Goal: Task Accomplishment & Management: Use online tool/utility

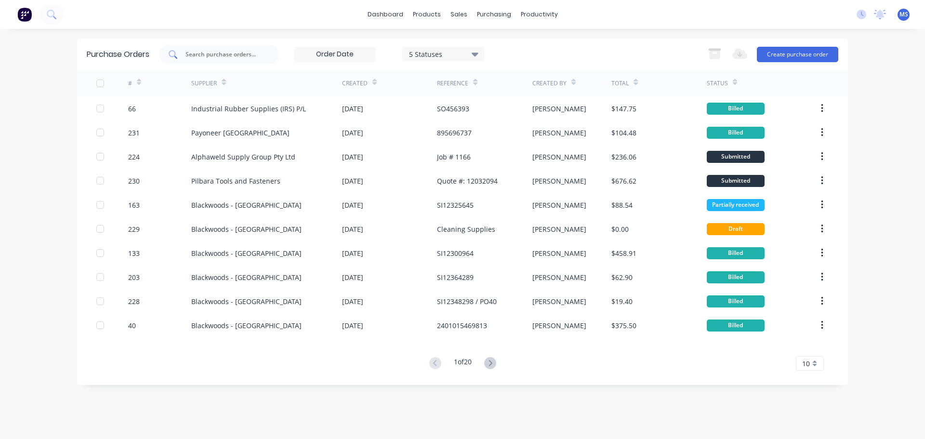
click at [248, 64] on div at bounding box center [219, 54] width 120 height 19
type input "wurth"
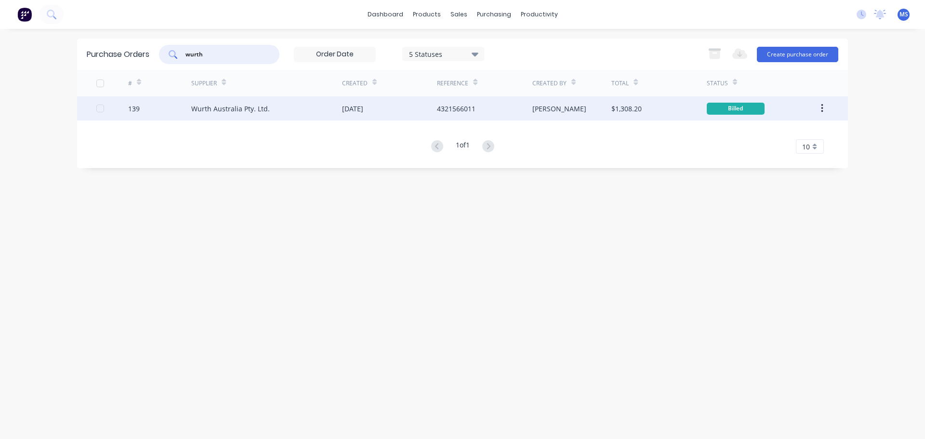
click at [242, 105] on div "Wurth Australia Pty. Ltd." at bounding box center [230, 109] width 79 height 10
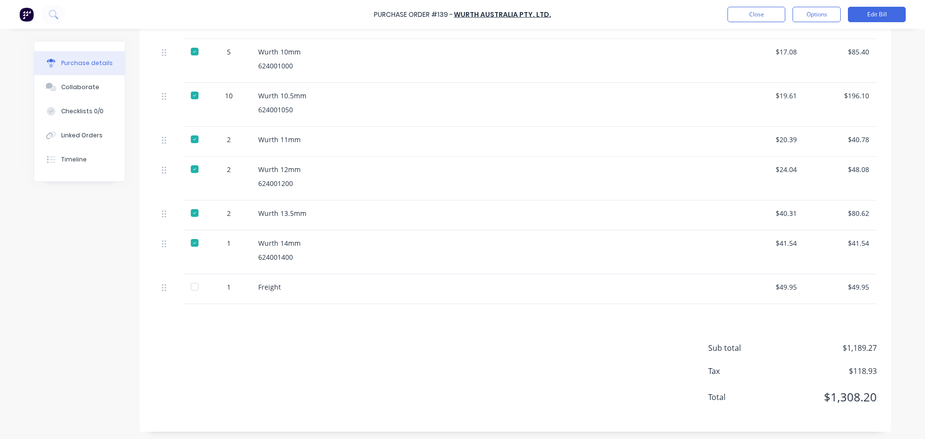
scroll to position [739, 0]
click at [197, 288] on div at bounding box center [194, 284] width 19 height 19
type textarea "x"
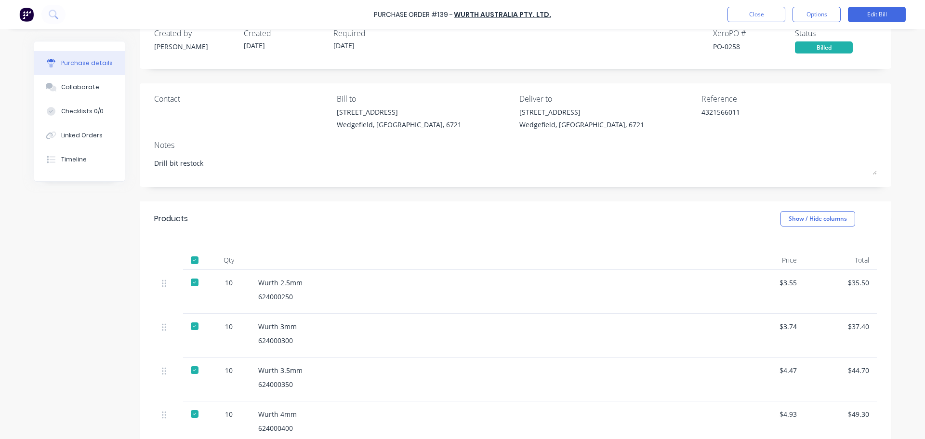
scroll to position [0, 0]
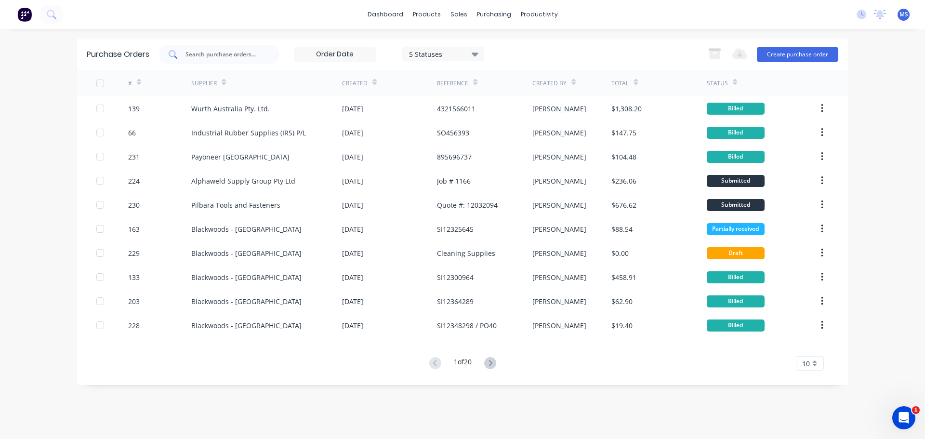
click at [253, 58] on input "text" at bounding box center [225, 55] width 80 height 10
click at [793, 49] on button "Create purchase order" at bounding box center [797, 54] width 81 height 15
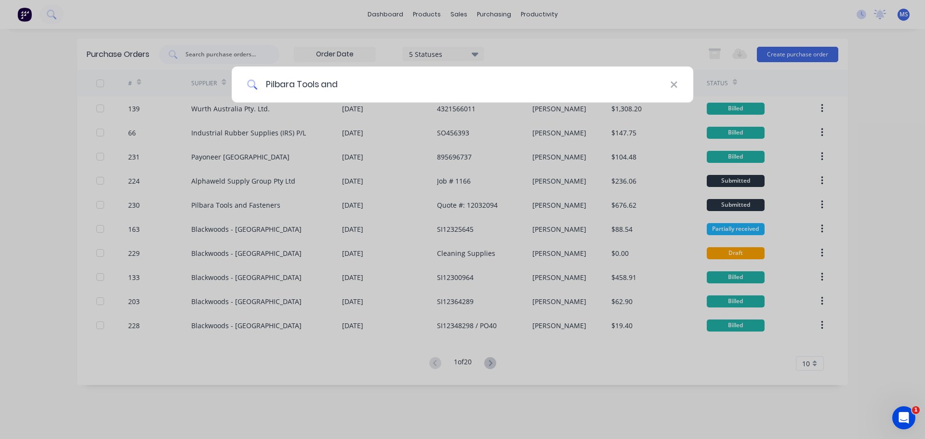
type input "Pilbara Tools and F"
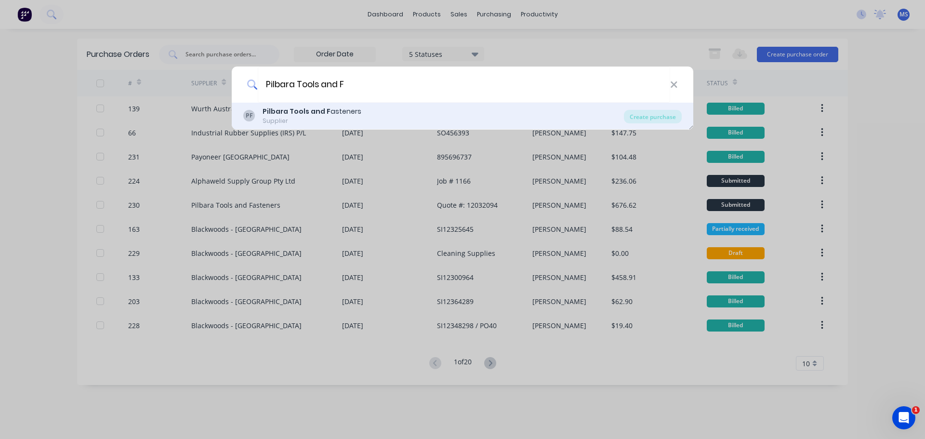
click at [402, 124] on div "PF Pilbara Tools and F asteners Supplier" at bounding box center [433, 115] width 381 height 19
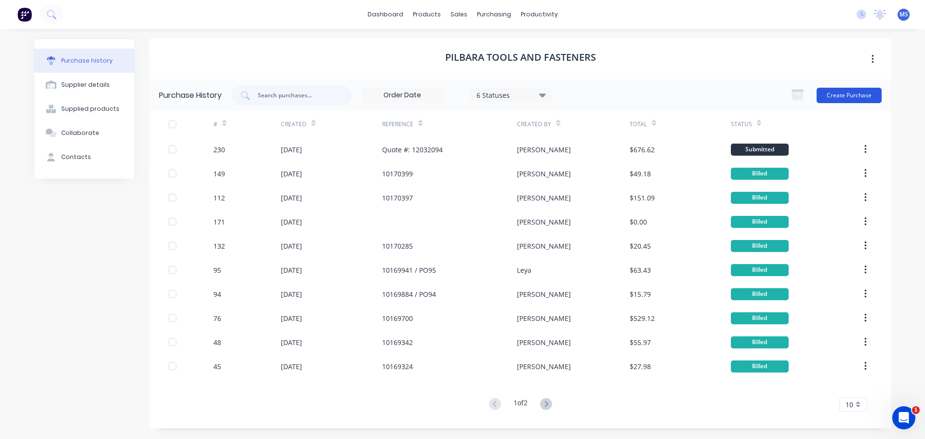
click at [849, 94] on button "Create Purchase" at bounding box center [849, 95] width 65 height 15
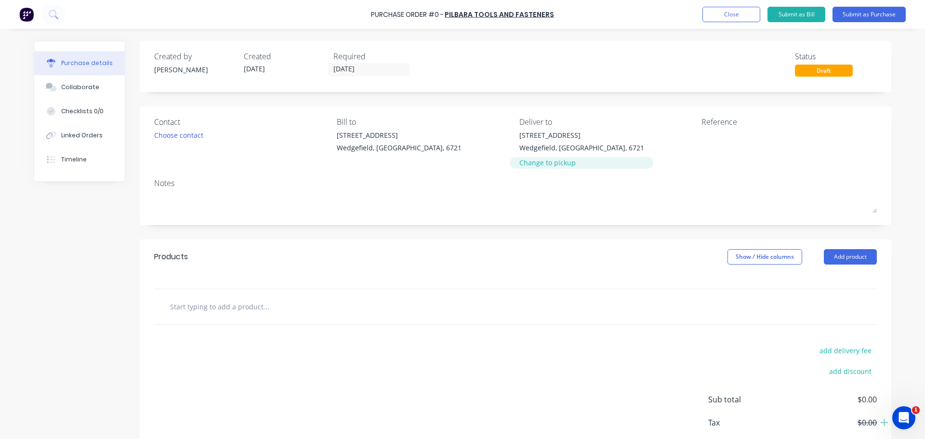
click at [557, 160] on div "Change to pickup" at bounding box center [581, 163] width 125 height 10
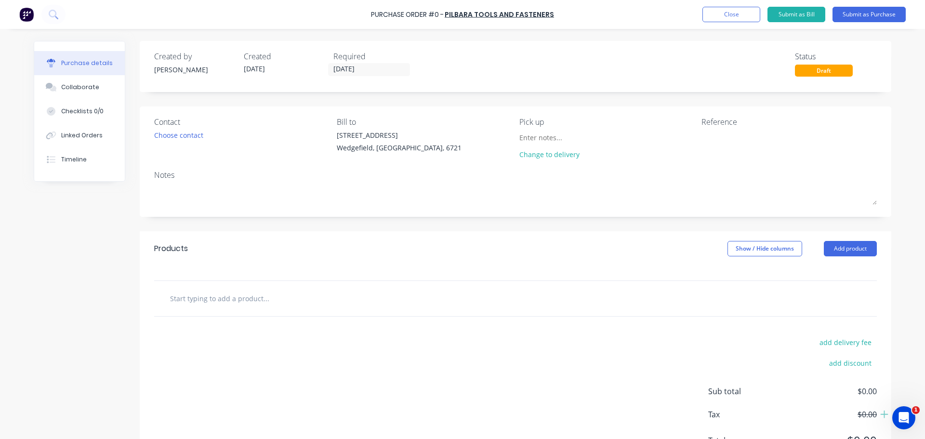
click at [544, 114] on div "Contact Choose contact Bill to 20 Munda Way Wedgefield, Western Australia, 6721…" at bounding box center [516, 161] width 752 height 110
click at [543, 136] on input at bounding box center [563, 137] width 88 height 14
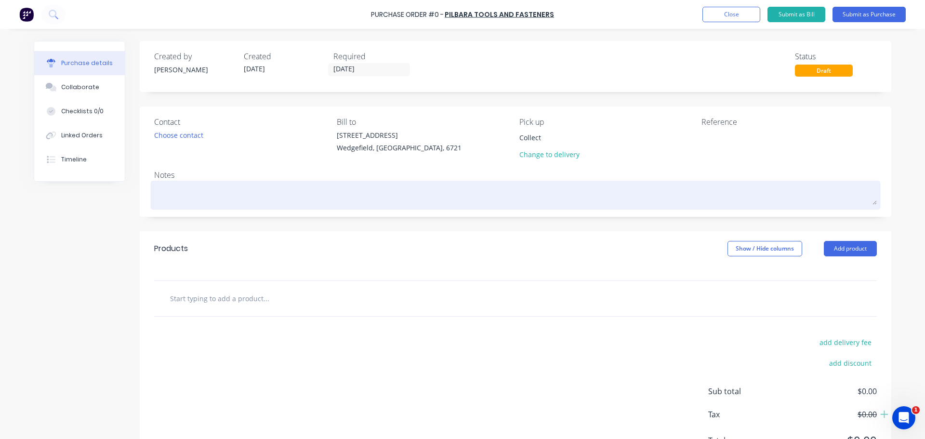
type input "Collect"
click at [194, 195] on textarea at bounding box center [515, 194] width 723 height 22
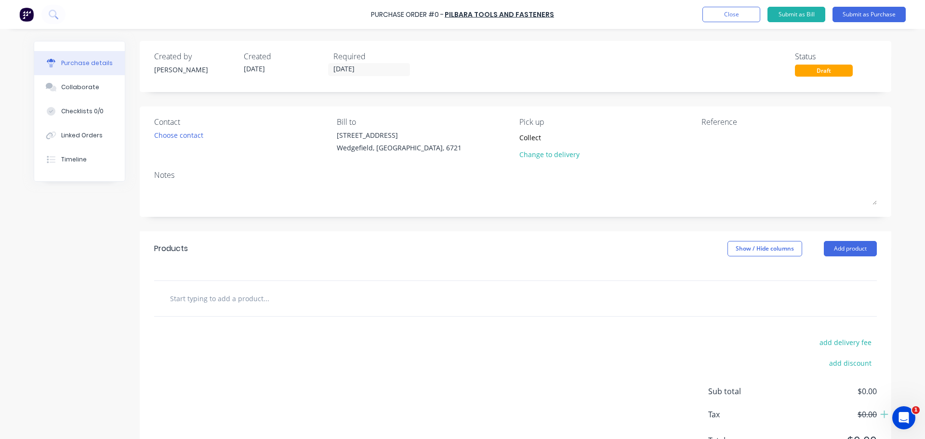
type textarea "x"
type textarea "S"
type textarea "x"
type textarea "ST"
type textarea "x"
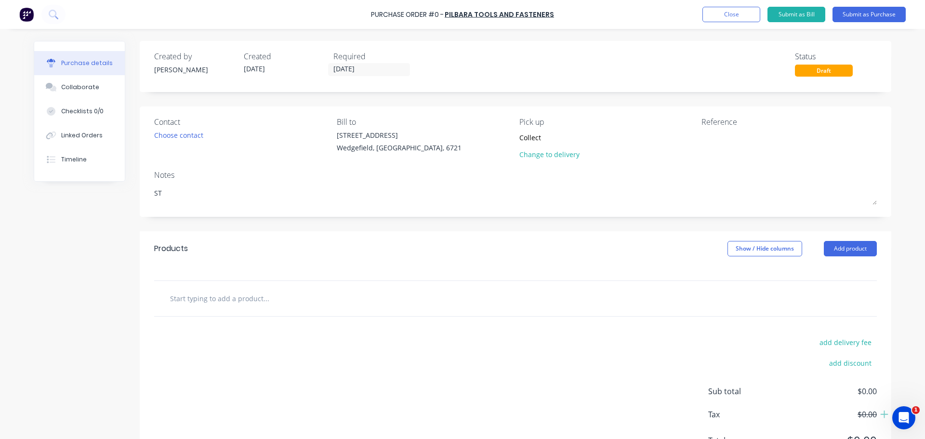
type textarea "STO"
type textarea "x"
type textarea "STOC"
type textarea "x"
type textarea "STOCK"
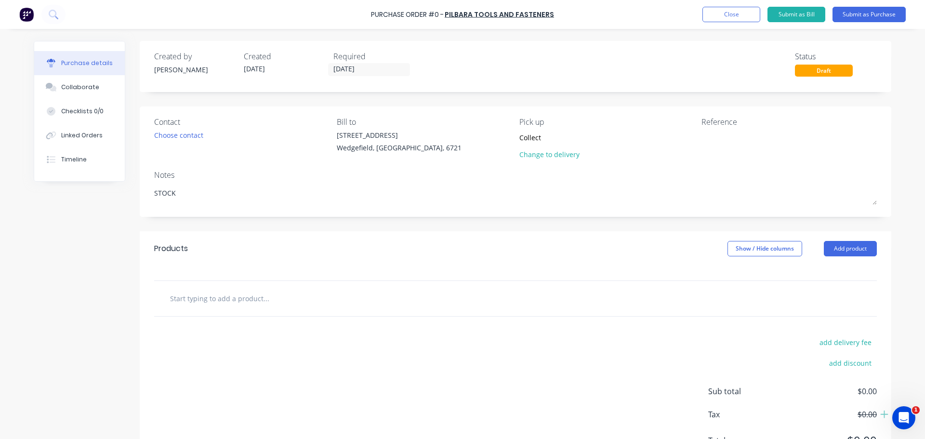
type textarea "x"
type textarea "STOCK"
type textarea "x"
type textarea "STOCK S"
type textarea "x"
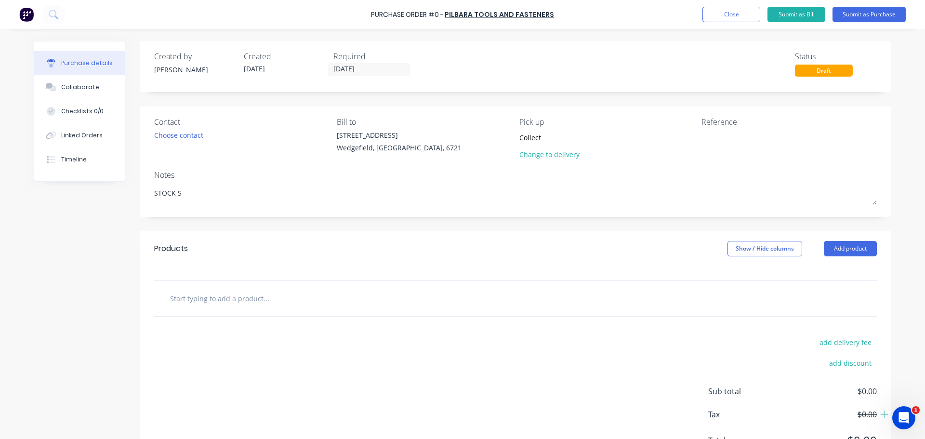
type textarea "STOCK So"
type textarea "x"
type textarea "STOCK S"
type textarea "x"
type textarea "STOCK St"
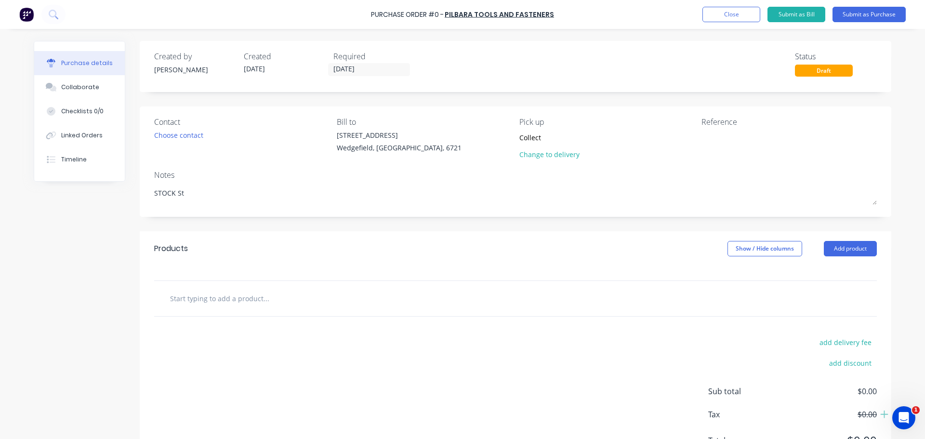
type textarea "x"
type textarea "STOCK Sto"
type textarea "x"
type textarea "STOCK Stor"
type textarea "x"
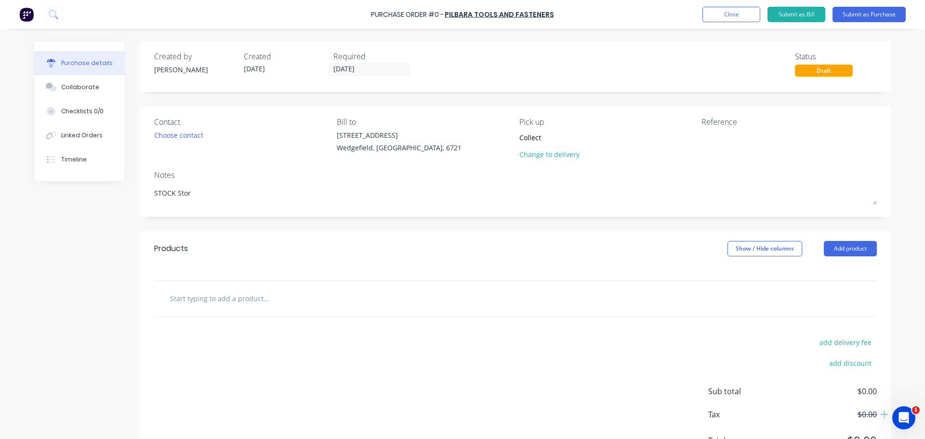
type textarea "STOCK Store"
type textarea "x"
type textarea "STOCK Stores"
click at [204, 306] on input "text" at bounding box center [266, 298] width 193 height 19
type textarea "x"
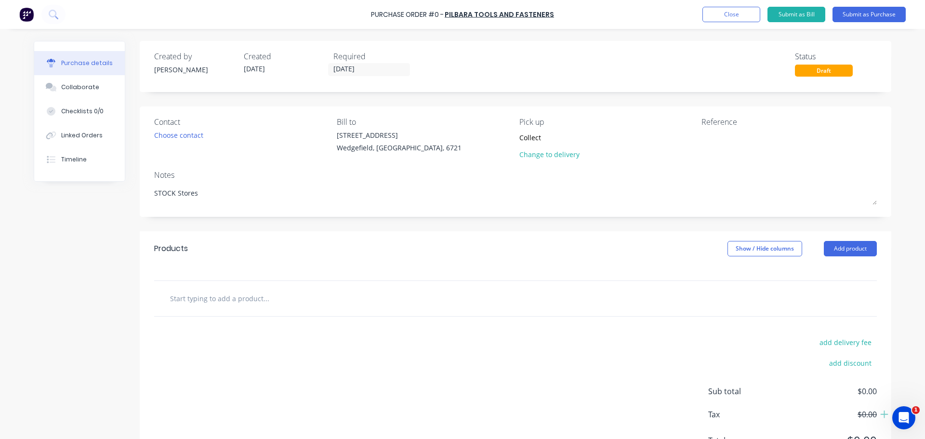
type textarea "STOCK Stores"
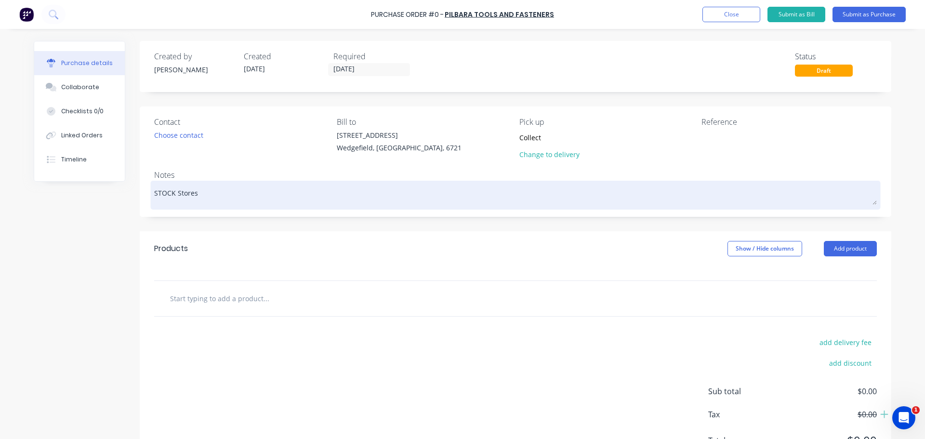
type textarea "x"
type input "2"
type textarea "x"
type input "R"
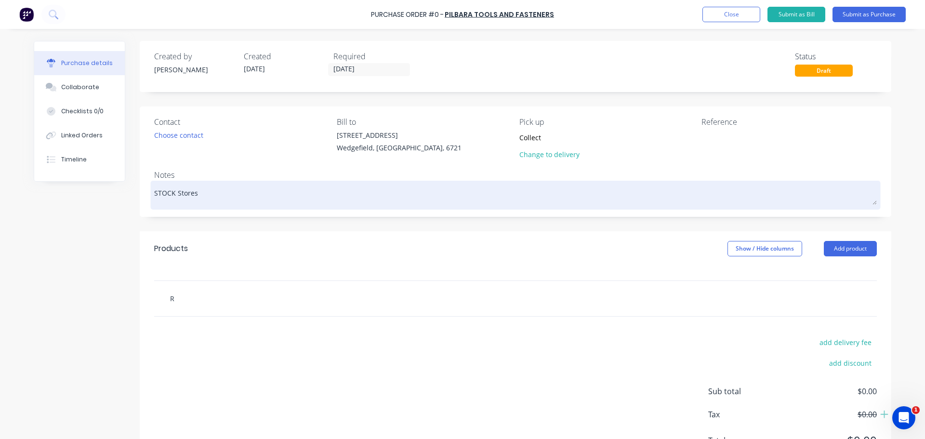
type textarea "x"
type input "Riv"
type textarea "x"
type input "Rive"
type textarea "x"
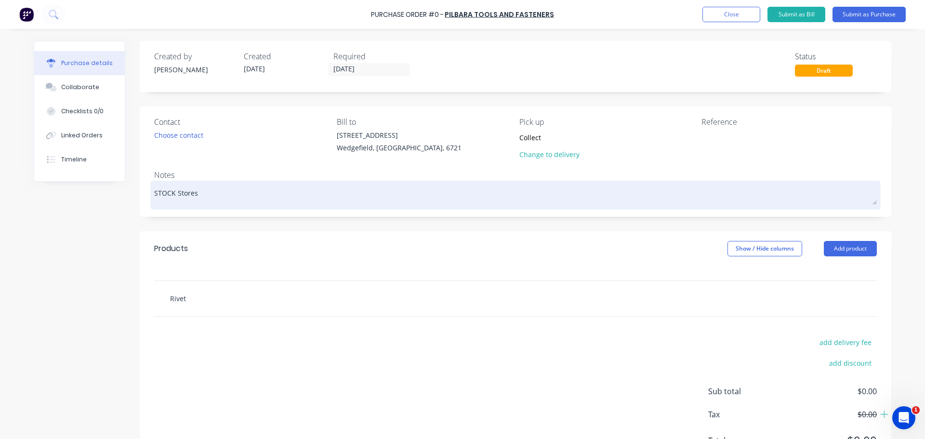
type input "Rivet"
type textarea "x"
type input "Rivet G"
type textarea "x"
type input "Rivet Gun"
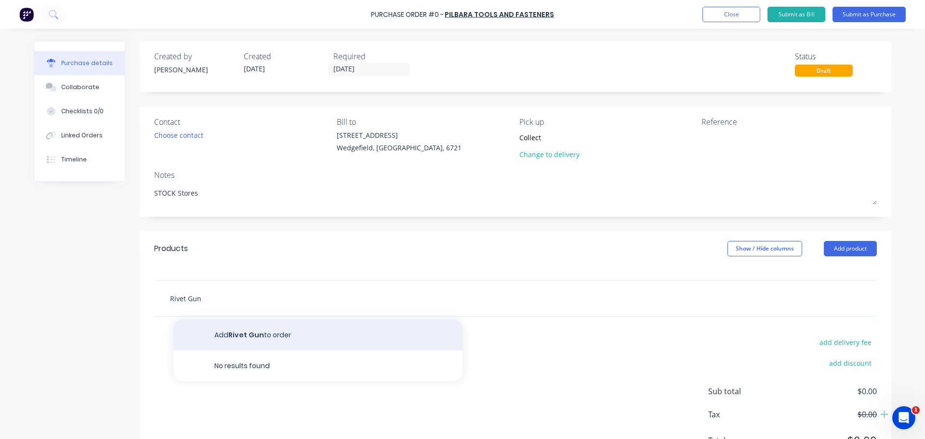
type textarea "x"
type input "Rivet Gun"
click at [346, 334] on button "Add Rivet Gun to order" at bounding box center [317, 334] width 289 height 31
type textarea "x"
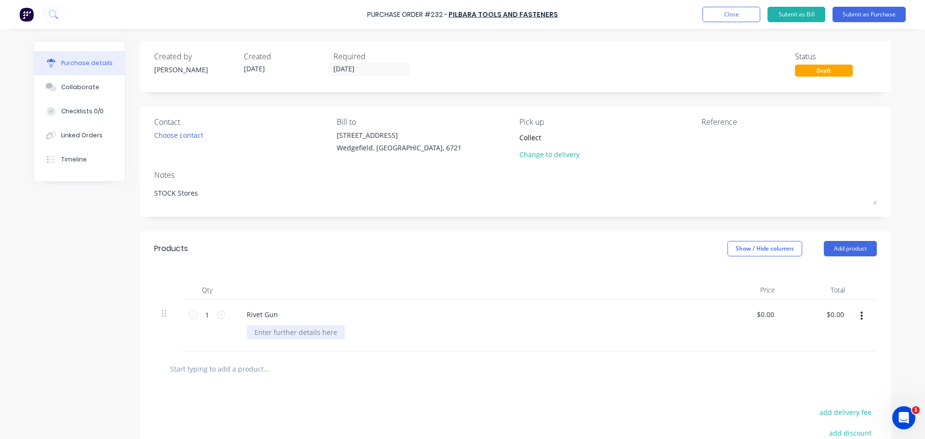
type textarea "x"
click at [264, 330] on div at bounding box center [296, 332] width 98 height 14
click at [767, 329] on div "$0.00 $0.00" at bounding box center [748, 326] width 70 height 52
click at [388, 66] on input "02/10/25" at bounding box center [369, 70] width 81 height 12
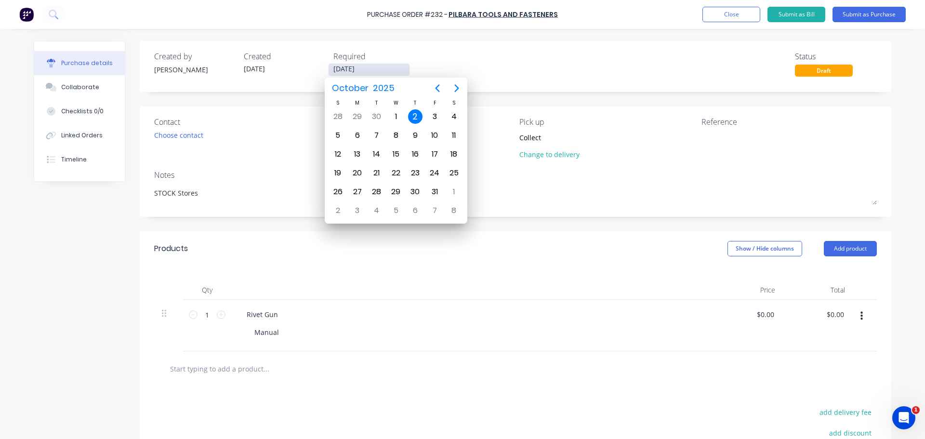
click at [388, 66] on input "02/10/25" at bounding box center [369, 70] width 81 height 12
click at [414, 110] on div "2" at bounding box center [415, 116] width 14 height 14
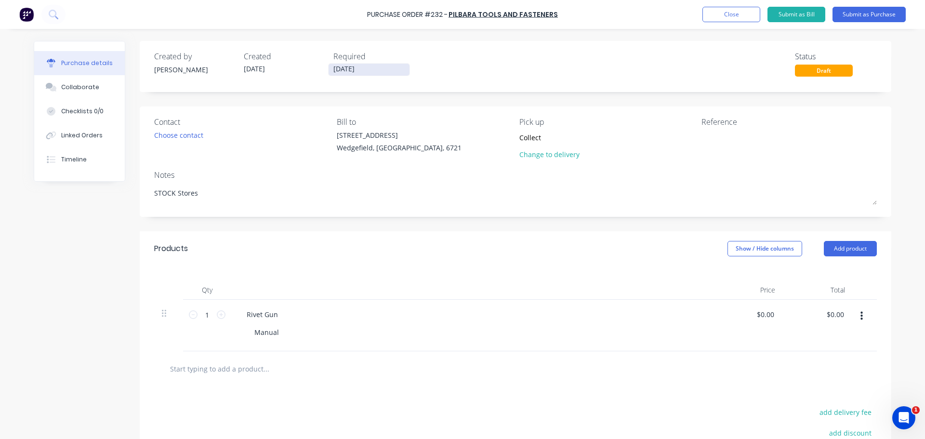
click at [379, 73] on input "02/10/25" at bounding box center [369, 70] width 81 height 12
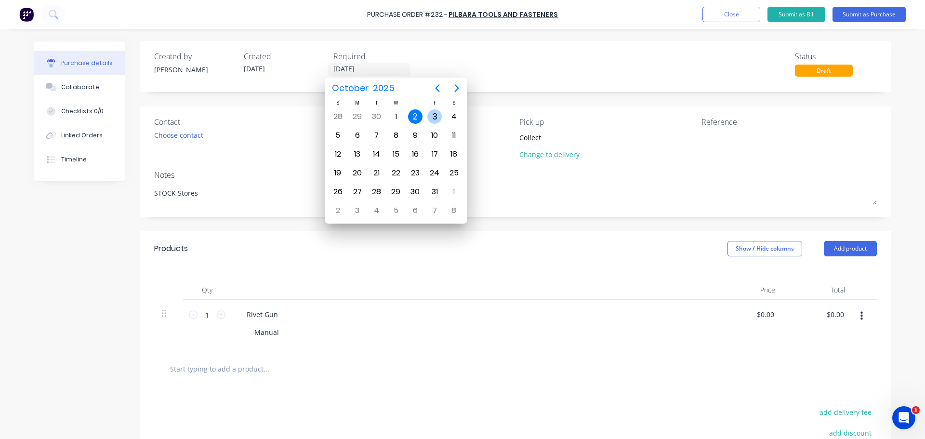
click at [435, 117] on div "3" at bounding box center [434, 116] width 14 height 14
type textarea "x"
type input "03/10/25"
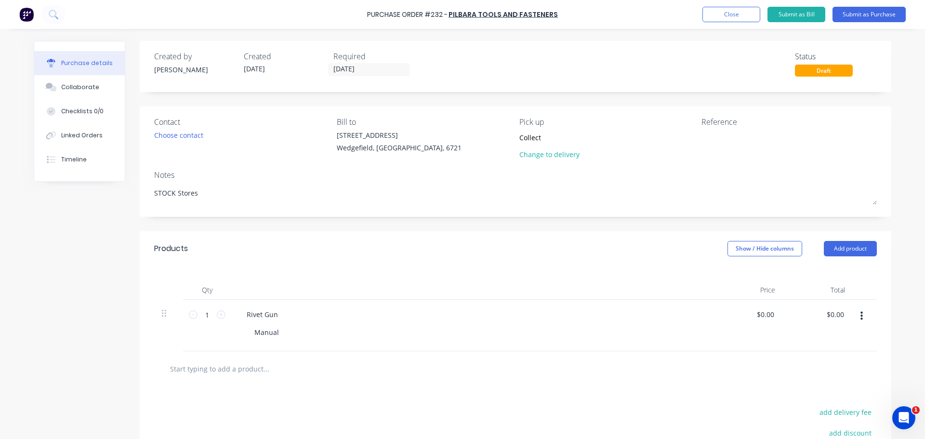
click at [223, 171] on div "Notes" at bounding box center [515, 175] width 723 height 12
click at [860, 13] on button "Submit as Purchase" at bounding box center [869, 14] width 73 height 15
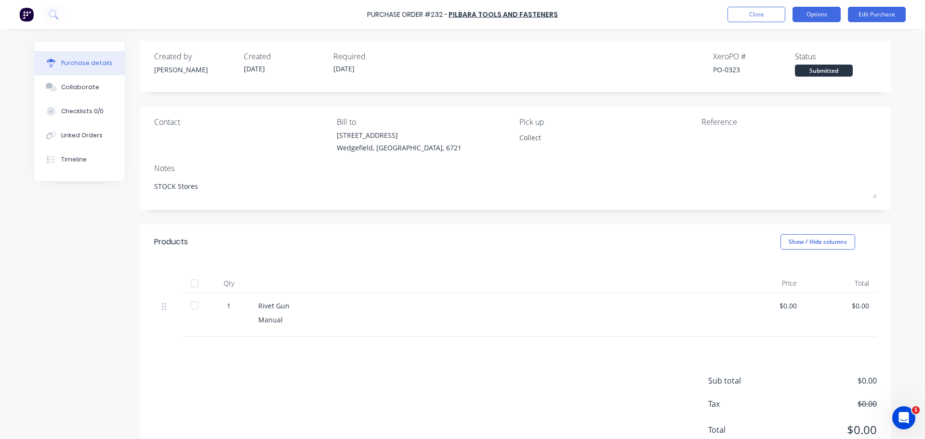
click at [824, 18] on button "Options" at bounding box center [817, 14] width 48 height 15
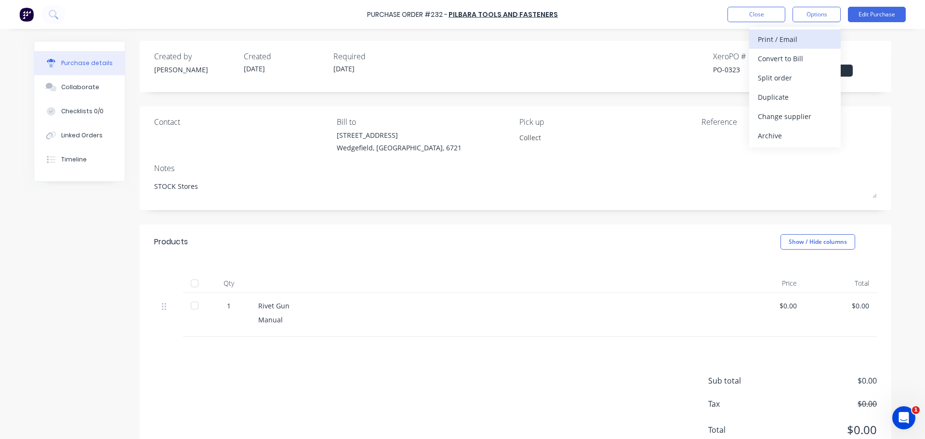
click at [802, 43] on div "Print / Email" at bounding box center [795, 39] width 74 height 14
click at [801, 72] on div "Without pricing" at bounding box center [795, 78] width 74 height 14
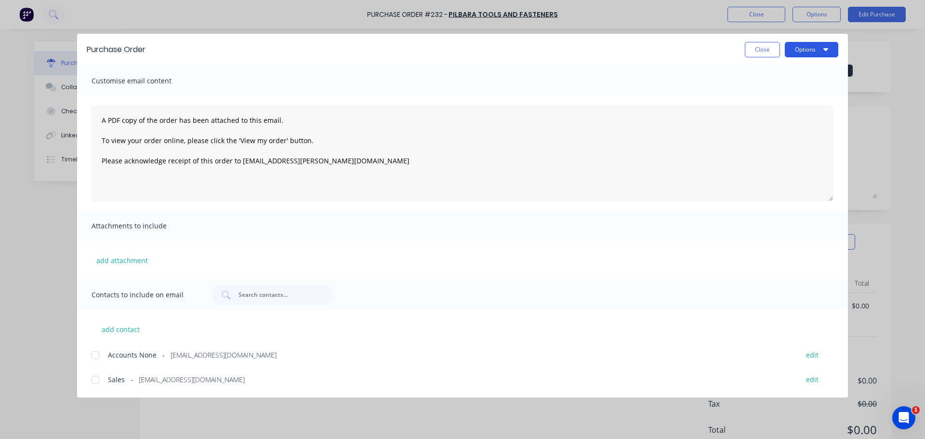
click at [790, 53] on button "Options" at bounding box center [811, 49] width 53 height 15
click at [789, 97] on div "Print" at bounding box center [792, 93] width 74 height 14
click at [833, 47] on button "Options" at bounding box center [811, 49] width 53 height 15
click at [768, 47] on button "Close" at bounding box center [762, 49] width 35 height 15
type textarea "x"
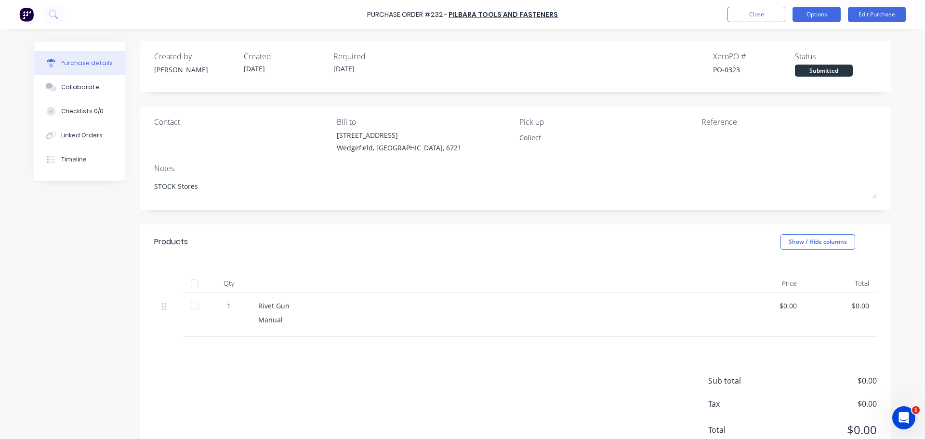
click at [825, 10] on button "Options" at bounding box center [817, 14] width 48 height 15
click at [757, 17] on button "Close" at bounding box center [756, 14] width 58 height 15
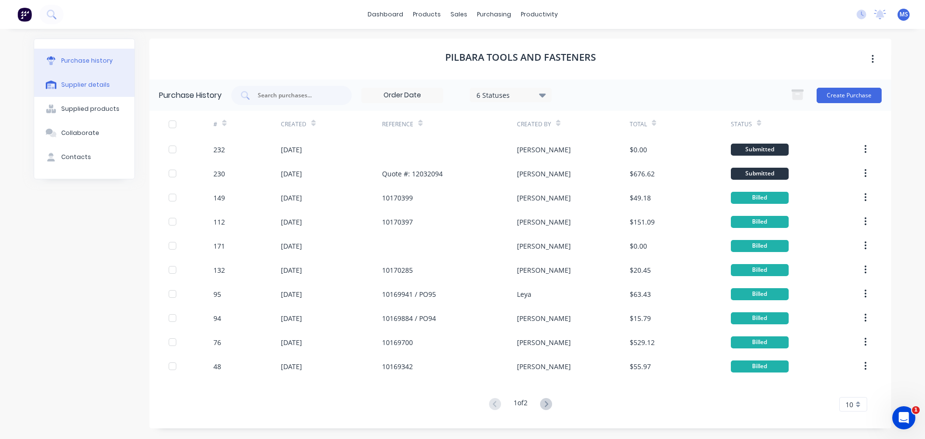
click at [80, 90] on button "Supplier details" at bounding box center [84, 85] width 100 height 24
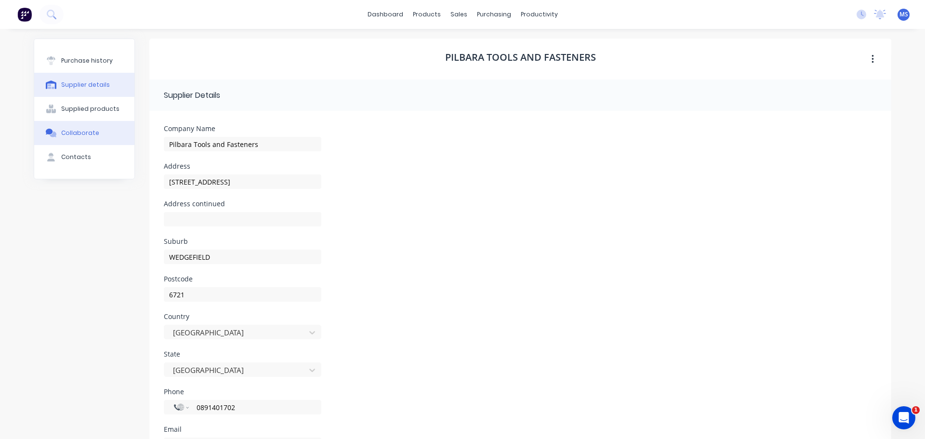
click at [100, 137] on button "Collaborate" at bounding box center [84, 133] width 100 height 24
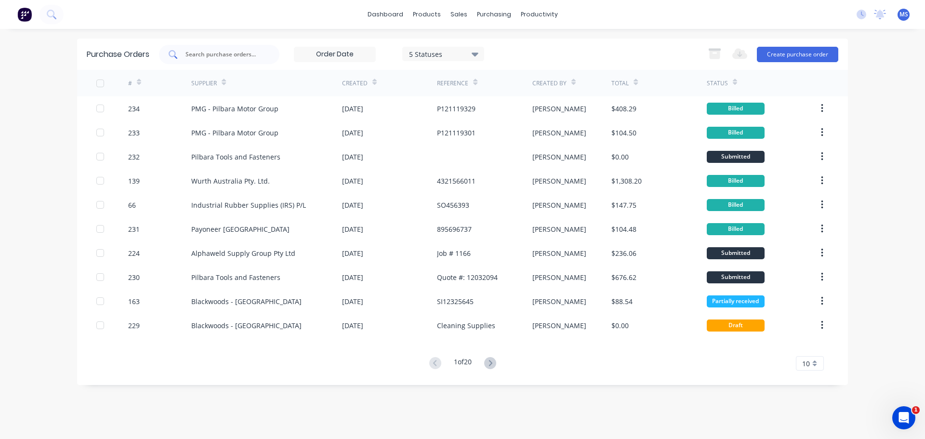
click at [204, 58] on input "text" at bounding box center [225, 55] width 80 height 10
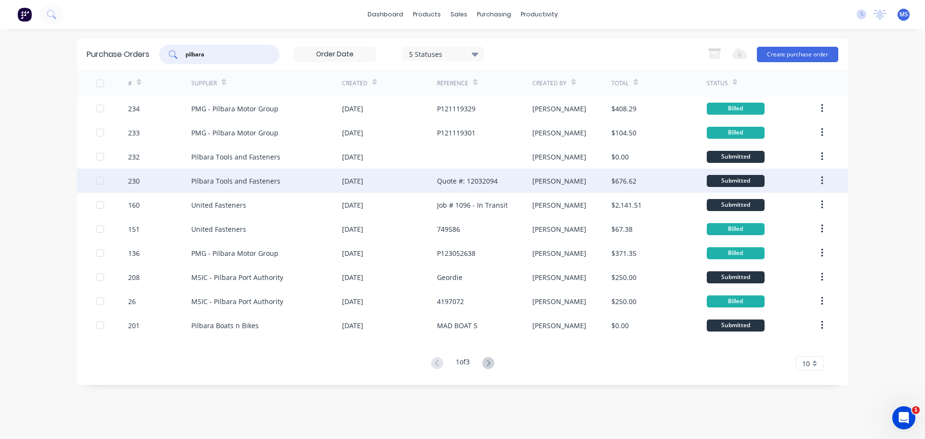
type input "pilbara"
click at [281, 172] on div "Pilbara Tools and Fasteners" at bounding box center [266, 181] width 151 height 24
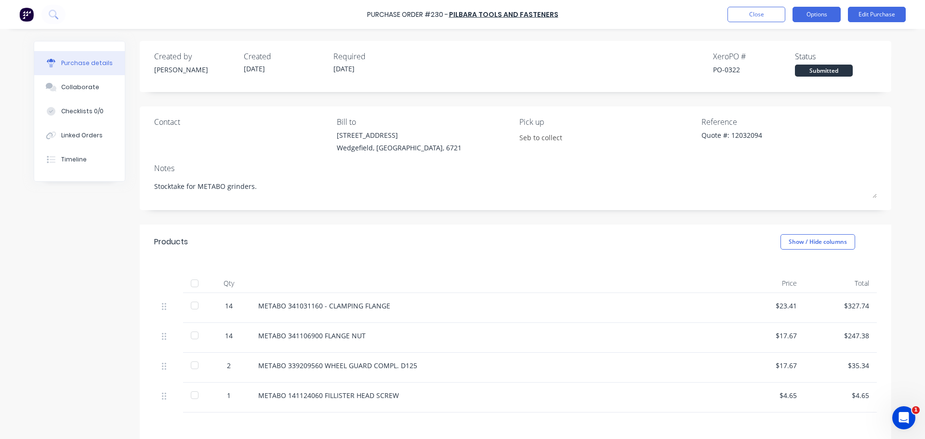
click at [835, 14] on button "Options" at bounding box center [817, 14] width 48 height 15
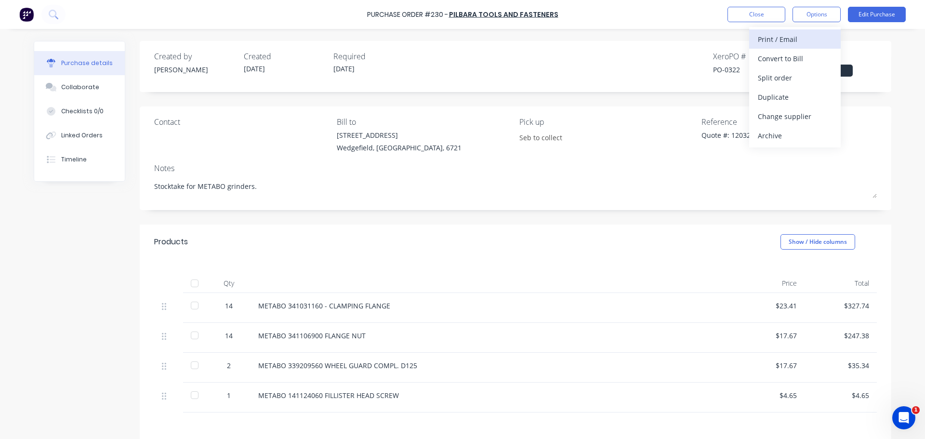
click at [809, 40] on div "Print / Email" at bounding box center [795, 39] width 74 height 14
click at [797, 64] on div "With pricing" at bounding box center [795, 59] width 74 height 14
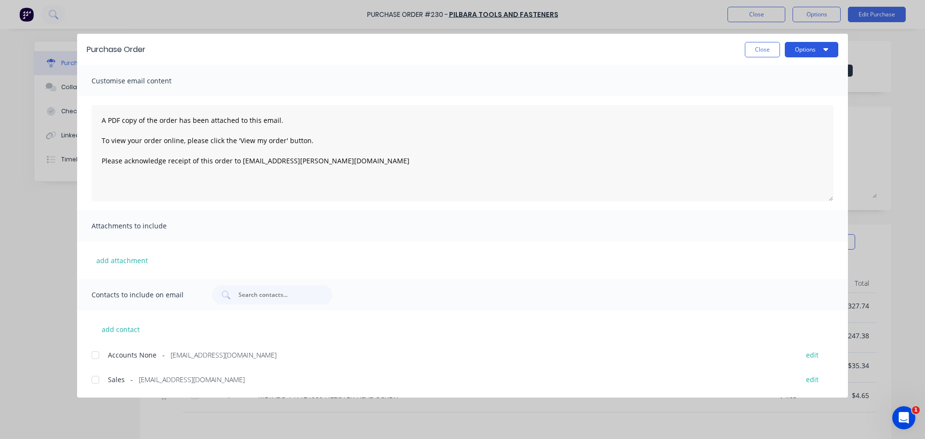
click at [821, 49] on button "Options" at bounding box center [811, 49] width 53 height 15
click at [794, 78] on div "Preview" at bounding box center [792, 74] width 74 height 14
type textarea "x"
click at [757, 46] on button "Close" at bounding box center [762, 49] width 35 height 15
type textarea "x"
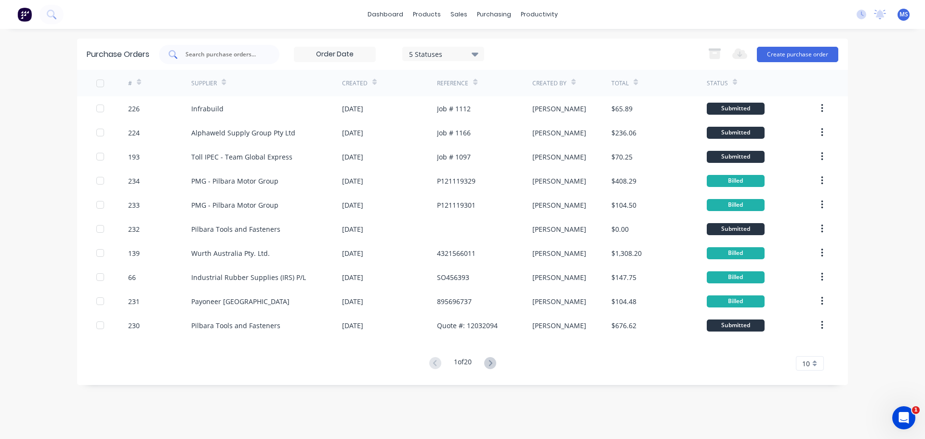
click at [219, 53] on input "text" at bounding box center [225, 55] width 80 height 10
type input "175"
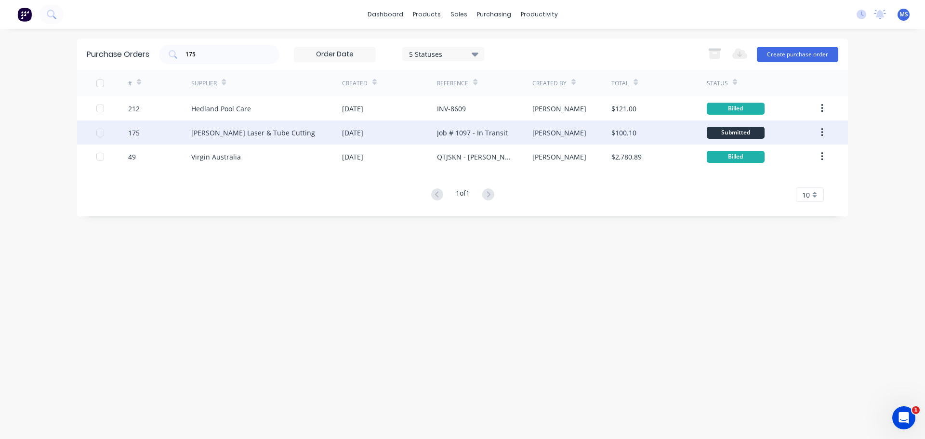
click at [278, 139] on div "[PERSON_NAME] Laser & Tube Cutting" at bounding box center [266, 132] width 151 height 24
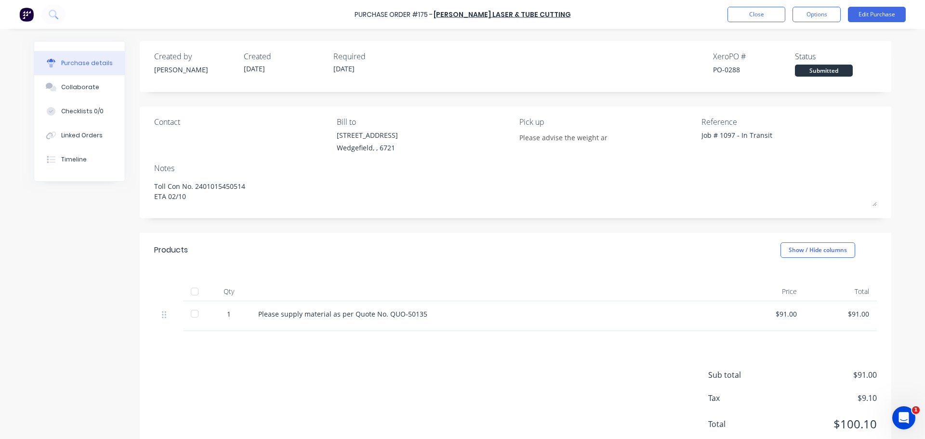
scroll to position [29, 0]
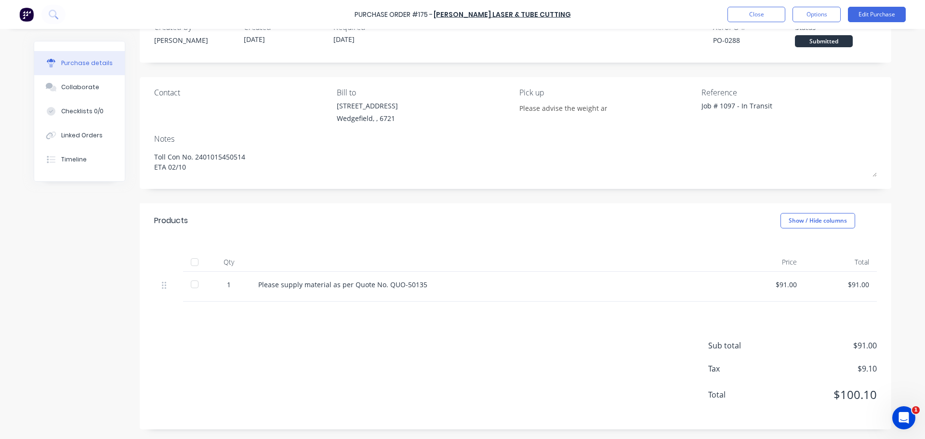
click at [186, 284] on div at bounding box center [194, 284] width 19 height 19
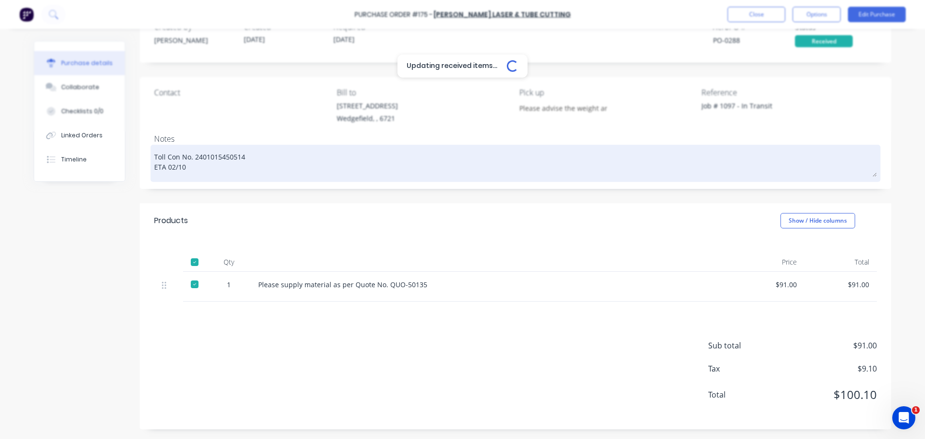
type textarea "x"
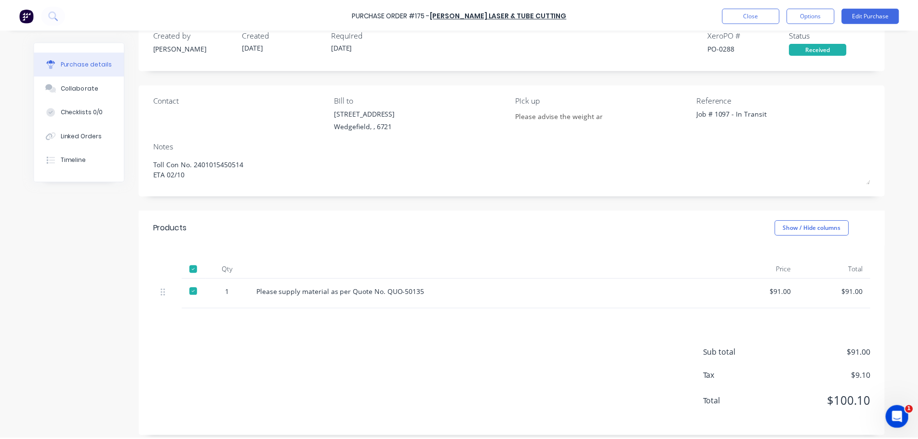
scroll to position [0, 0]
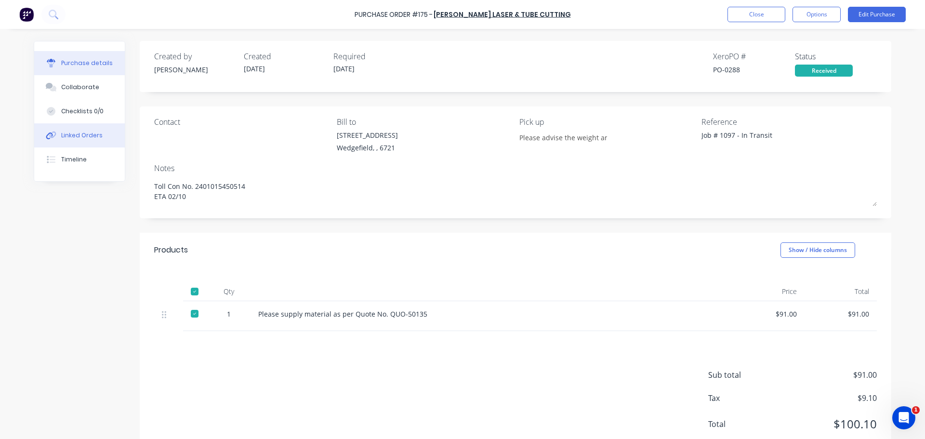
click at [100, 130] on button "Linked Orders" at bounding box center [79, 135] width 91 height 24
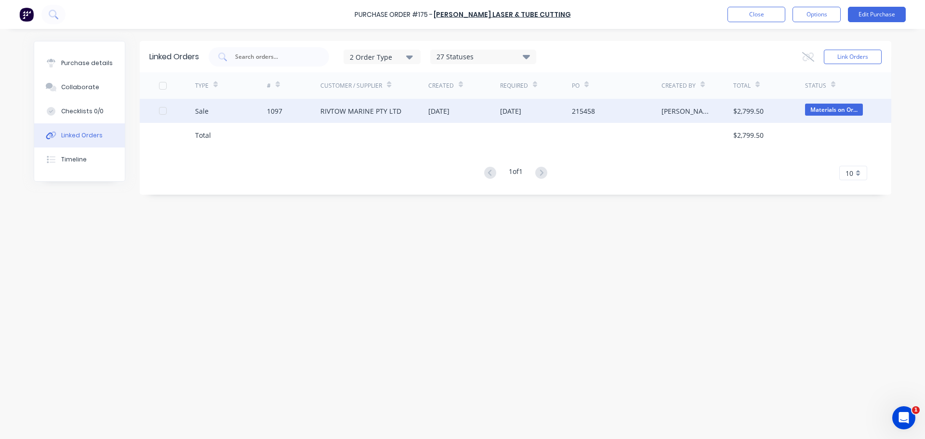
click at [279, 110] on div "1097" at bounding box center [274, 111] width 15 height 10
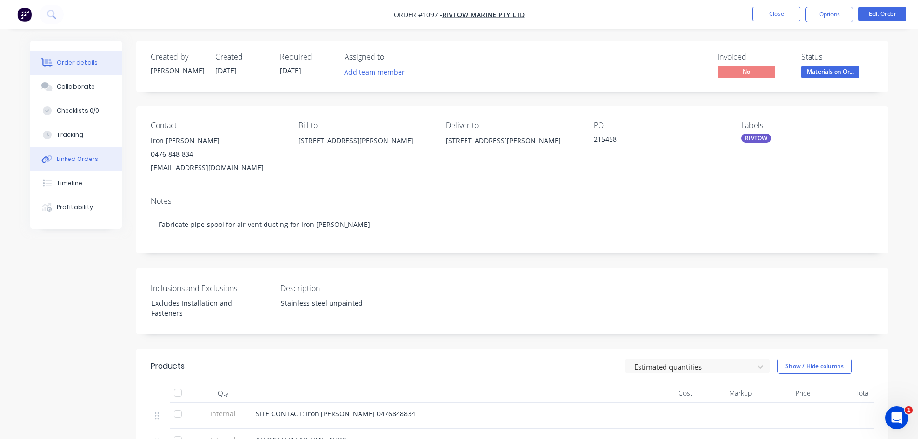
click at [105, 155] on button "Linked Orders" at bounding box center [76, 159] width 92 height 24
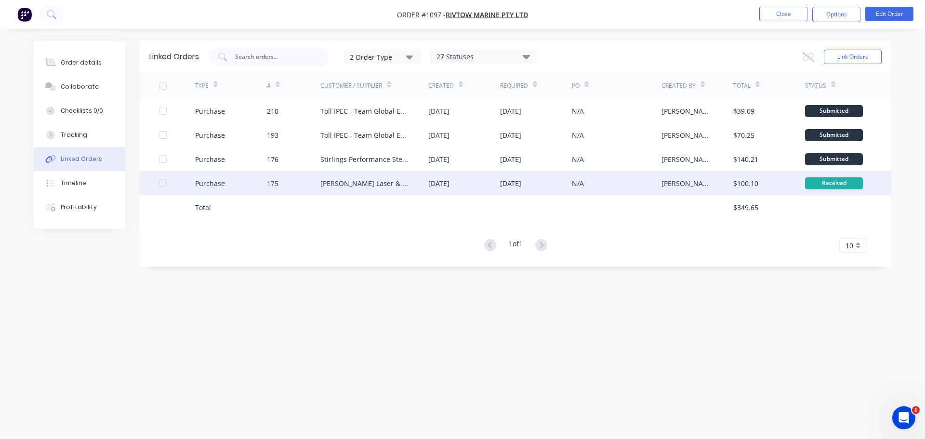
click at [162, 187] on div at bounding box center [177, 183] width 36 height 24
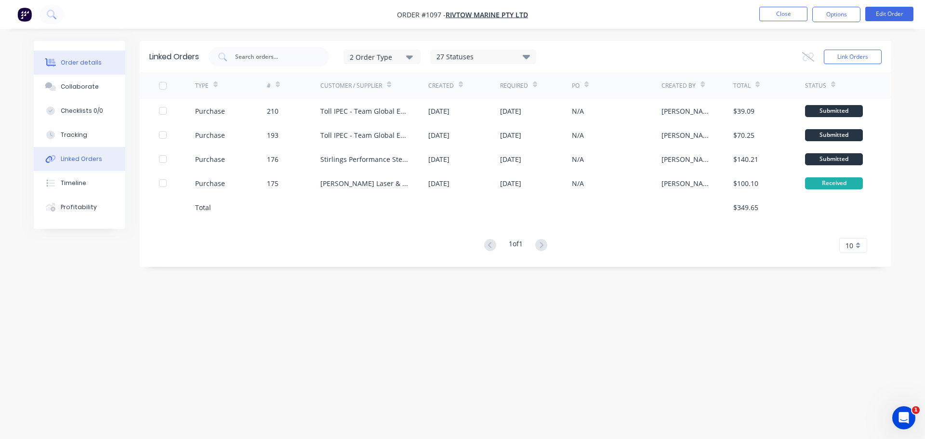
click at [108, 64] on button "Order details" at bounding box center [80, 63] width 92 height 24
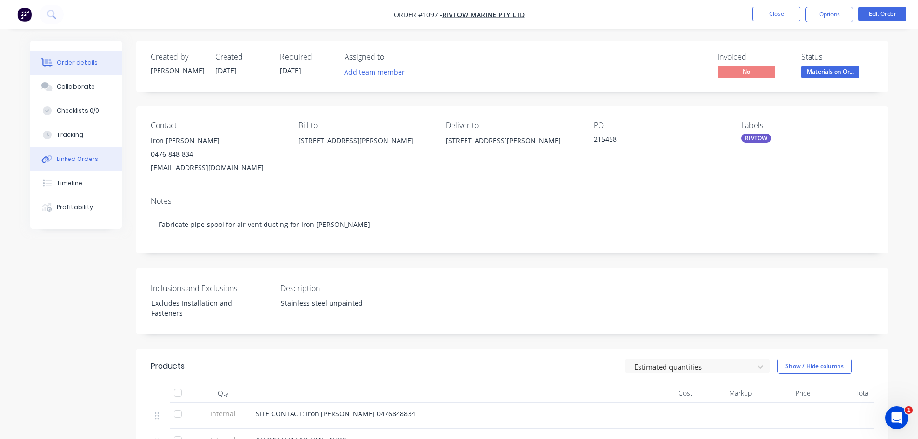
click at [100, 156] on button "Linked Orders" at bounding box center [76, 159] width 92 height 24
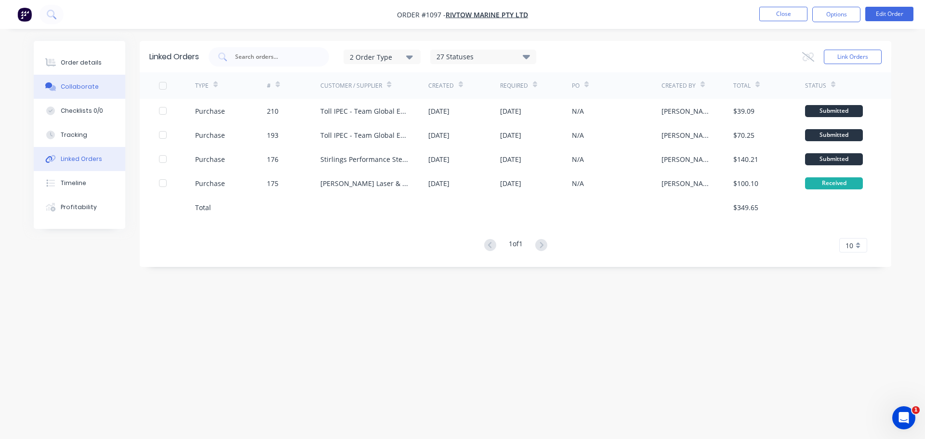
click at [101, 78] on button "Collaborate" at bounding box center [80, 87] width 92 height 24
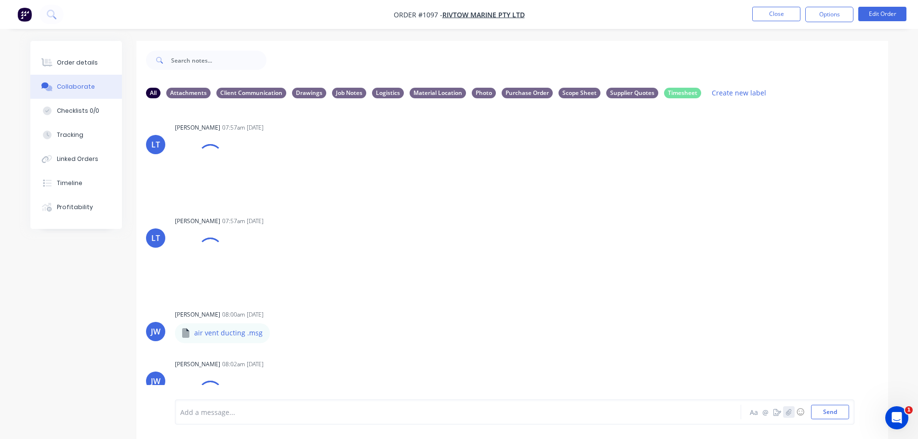
click at [790, 413] on icon "button" at bounding box center [788, 412] width 5 height 6
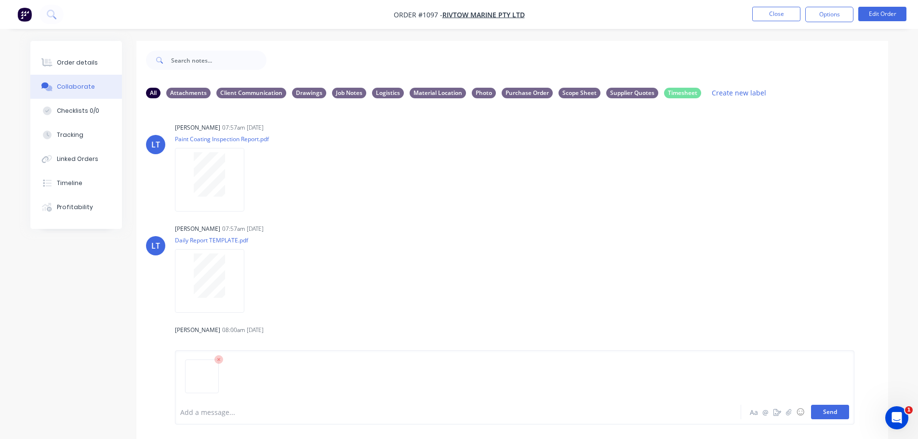
click at [826, 410] on button "Send" at bounding box center [830, 412] width 38 height 14
click at [789, 407] on button "button" at bounding box center [789, 412] width 12 height 12
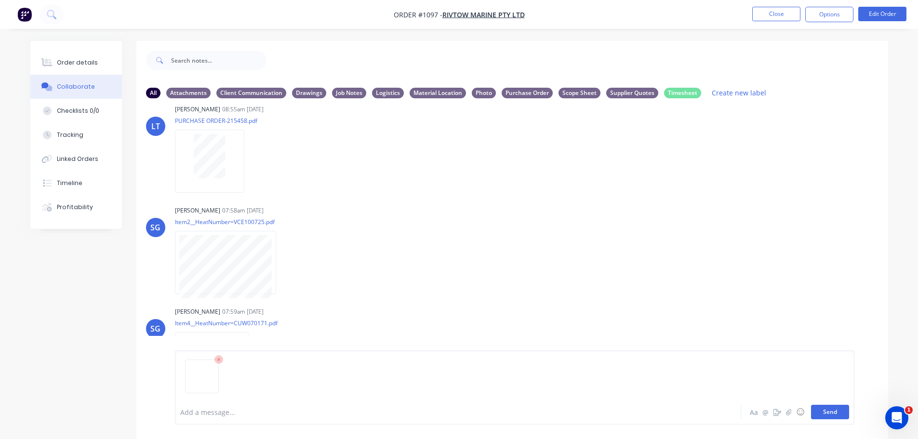
click at [836, 413] on button "Send" at bounding box center [830, 412] width 38 height 14
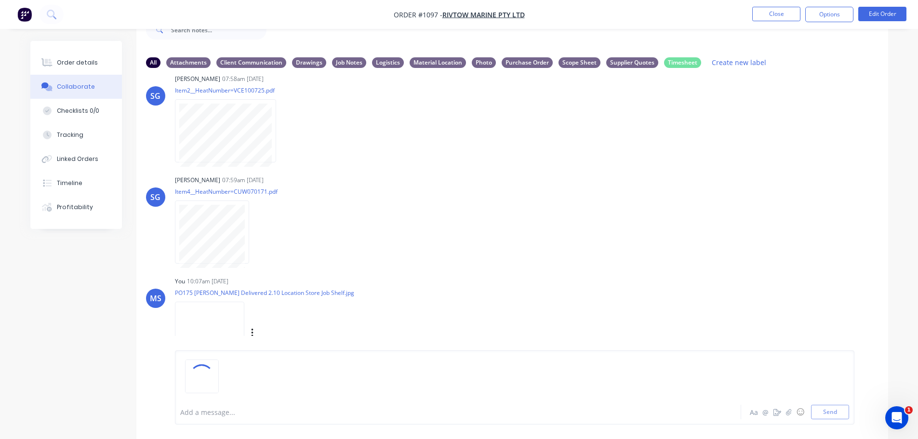
scroll to position [64, 0]
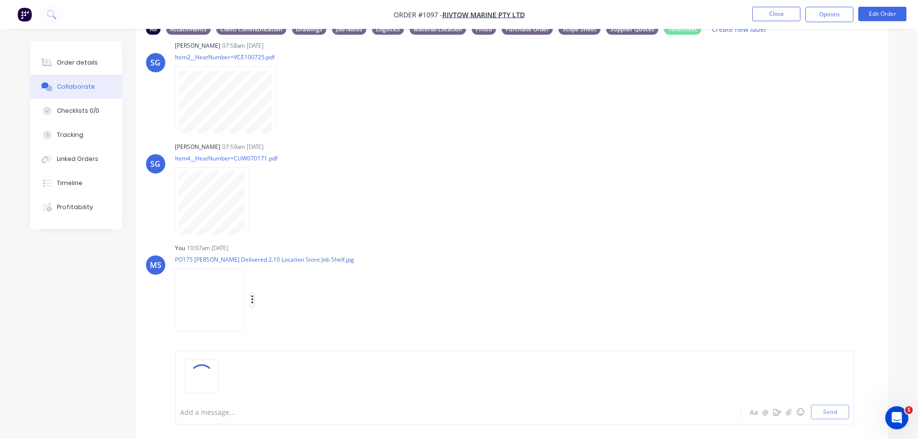
click at [253, 300] on icon "button" at bounding box center [252, 299] width 3 height 11
click at [323, 282] on button "Labels" at bounding box center [315, 279] width 108 height 22
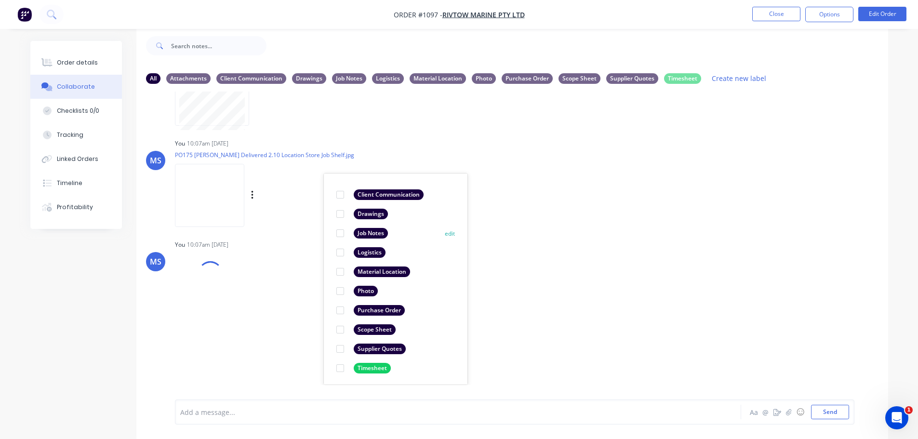
scroll to position [56, 0]
click at [343, 270] on div at bounding box center [339, 270] width 19 height 19
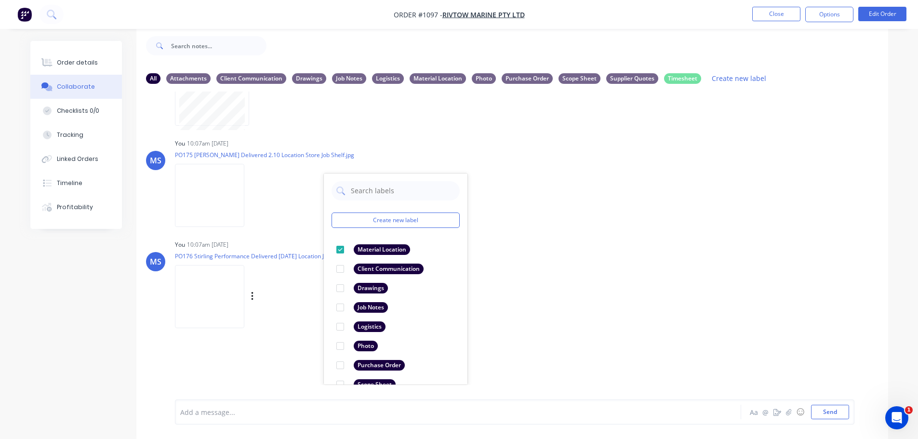
click at [295, 302] on div "Labels Download Delete" at bounding box center [302, 297] width 108 height 14
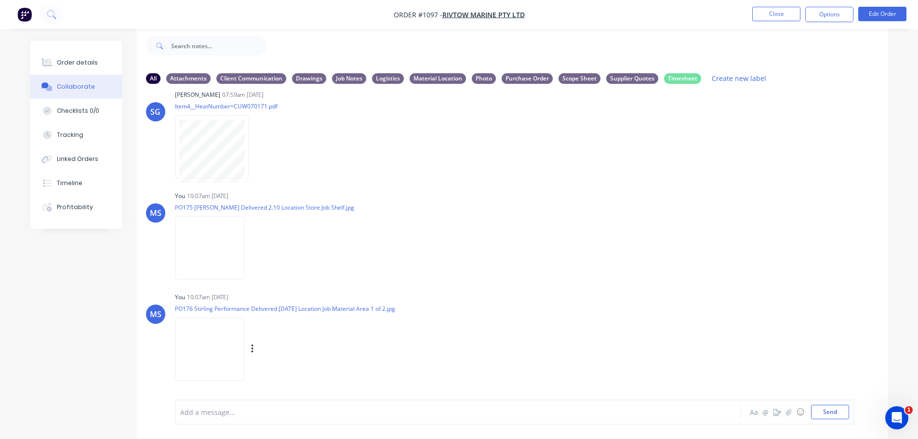
scroll to position [776, 0]
click at [253, 348] on button "button" at bounding box center [253, 349] width 4 height 14
click at [297, 336] on button "Labels" at bounding box center [315, 328] width 108 height 22
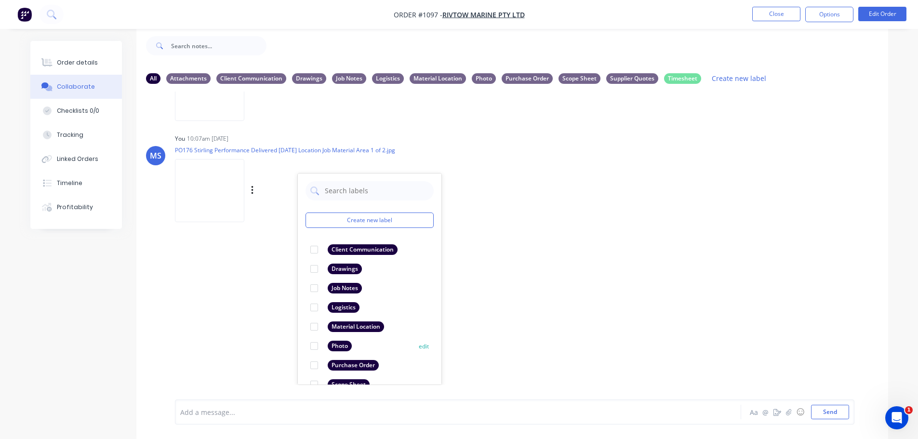
scroll to position [56, 0]
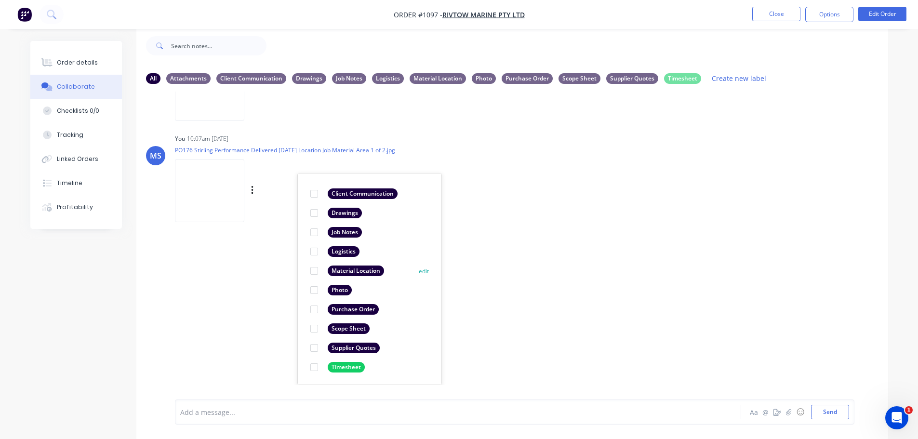
click at [311, 268] on div at bounding box center [313, 270] width 19 height 19
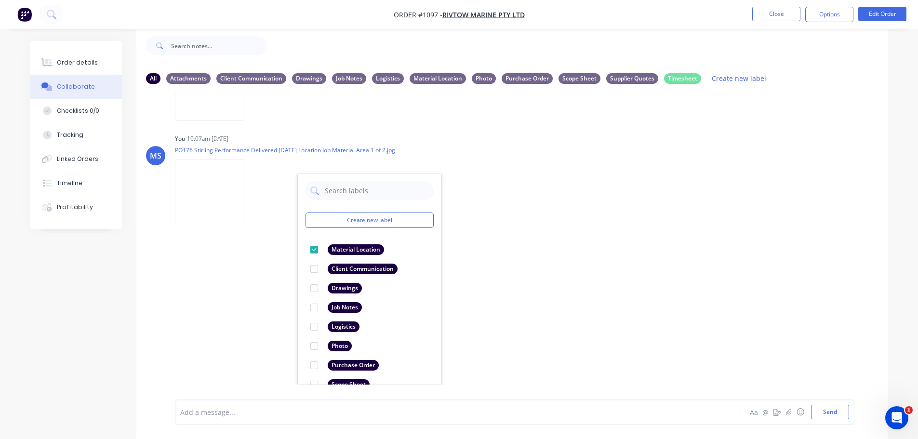
click at [576, 269] on div "LT Leya Thompson 07:57am 17/09/25 Paint Coating Inspection Report.pdf Labels Do…" at bounding box center [512, 238] width 752 height 293
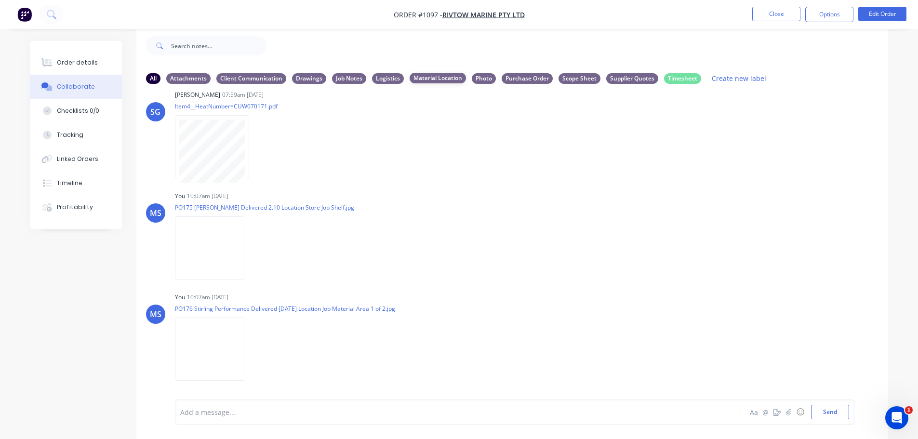
click at [427, 75] on div "Material Location" at bounding box center [438, 78] width 56 height 11
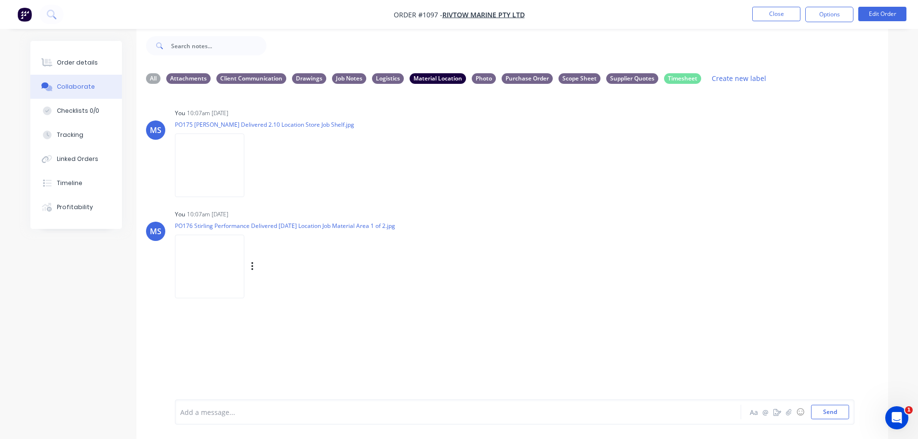
scroll to position [0, 0]
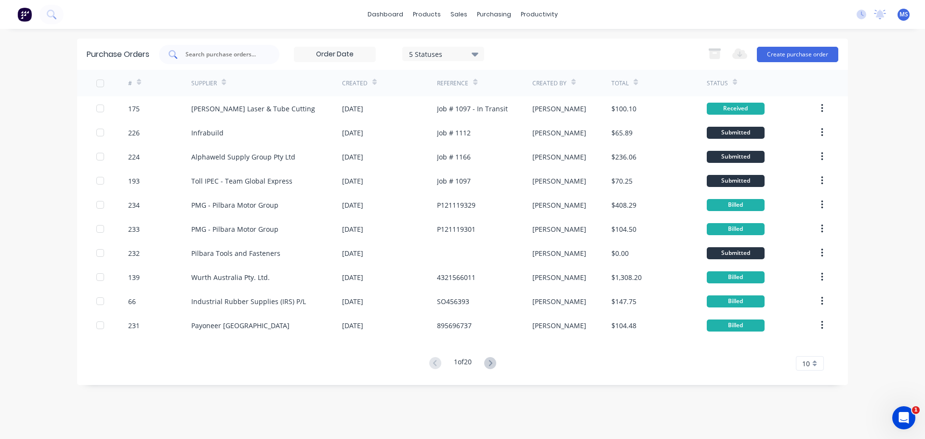
click at [222, 62] on div at bounding box center [219, 54] width 120 height 19
type input "176"
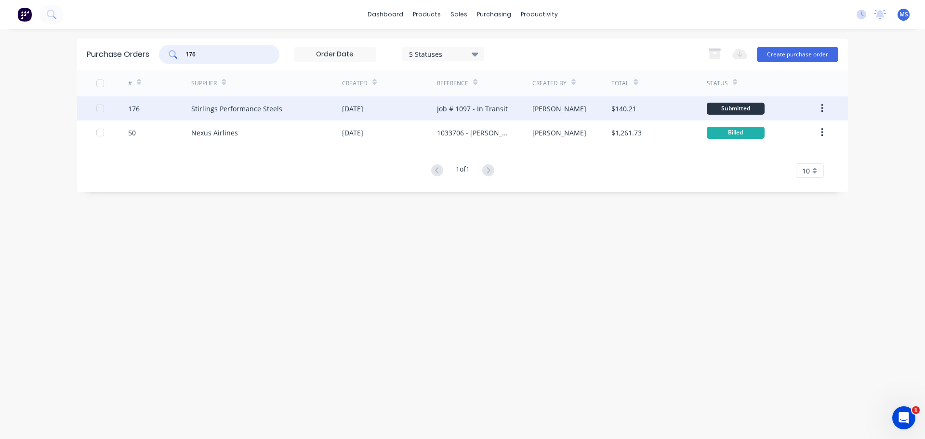
click at [239, 118] on div "Stirlings Performance Steels" at bounding box center [266, 108] width 151 height 24
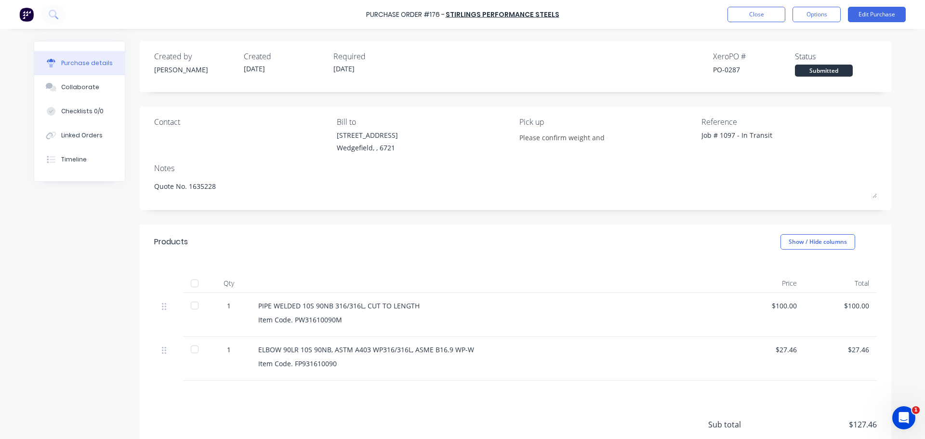
click at [189, 321] on div at bounding box center [195, 315] width 24 height 44
click at [192, 309] on div at bounding box center [194, 305] width 19 height 19
type textarea "x"
click at [93, 143] on button "Linked Orders" at bounding box center [79, 135] width 91 height 24
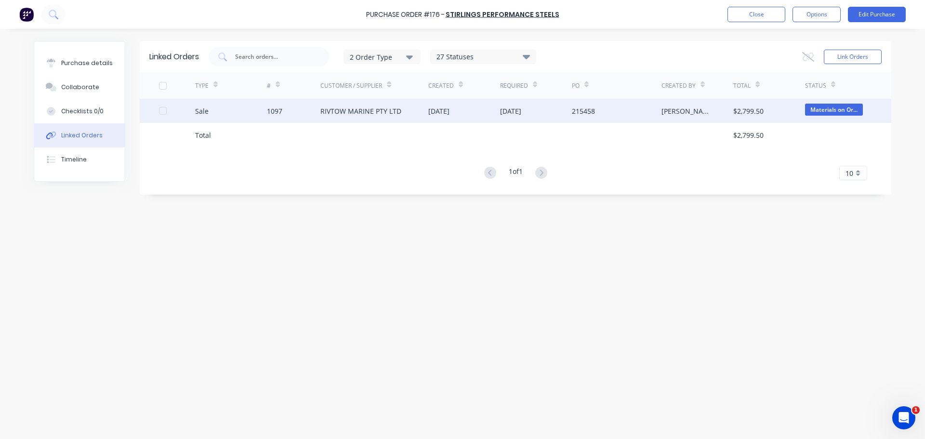
click at [274, 113] on div "1097" at bounding box center [274, 111] width 15 height 10
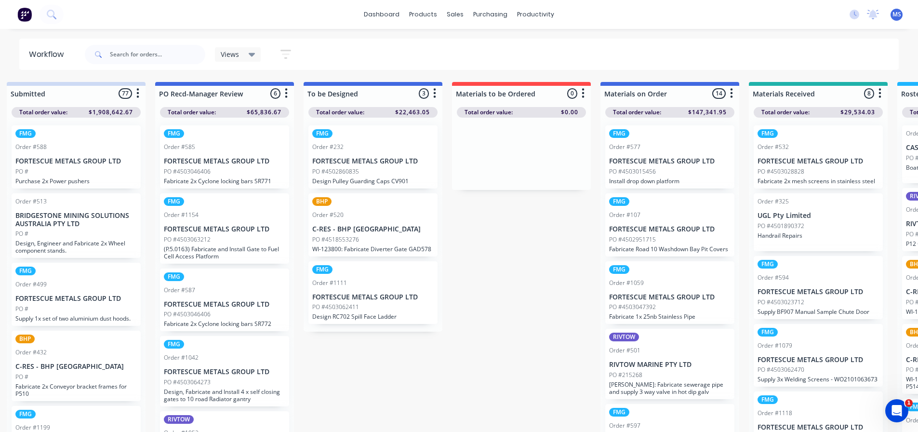
drag, startPoint x: 518, startPoint y: 239, endPoint x: 557, endPoint y: 238, distance: 38.6
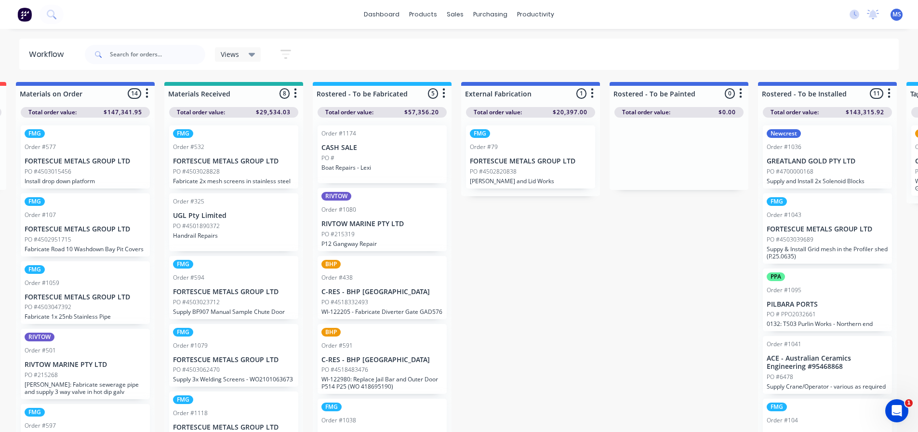
drag, startPoint x: 497, startPoint y: 243, endPoint x: 610, endPoint y: 246, distance: 112.8
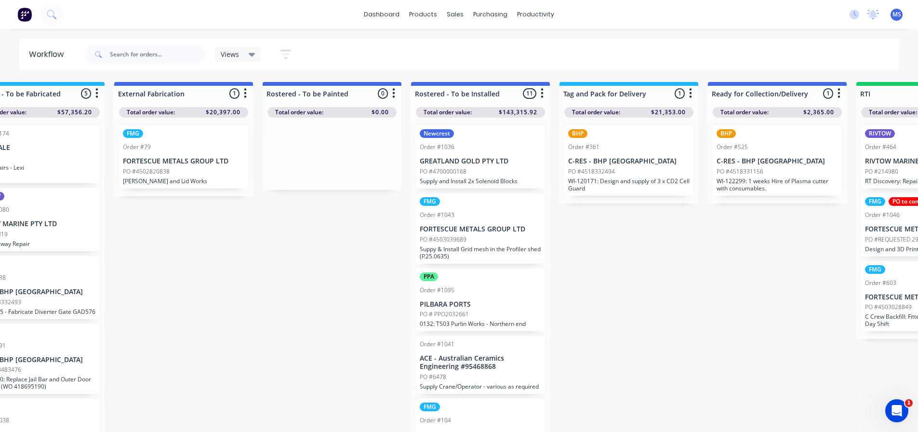
drag, startPoint x: 686, startPoint y: 225, endPoint x: 721, endPoint y: 221, distance: 35.9
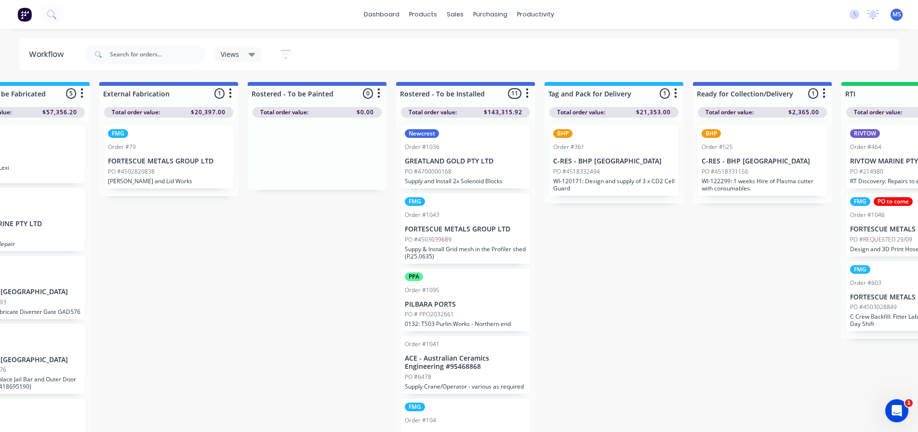
click at [653, 182] on p "WI-120171: Design and supply of 3 x CD2 Cell Guard" at bounding box center [613, 184] width 121 height 14
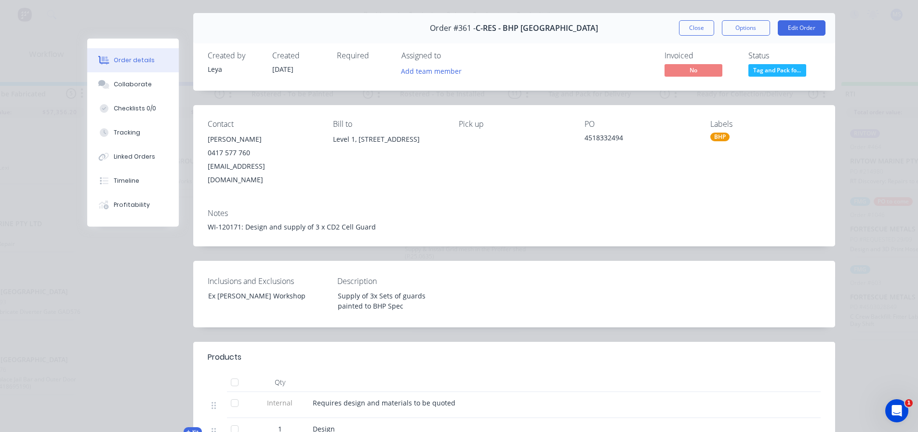
scroll to position [241, 0]
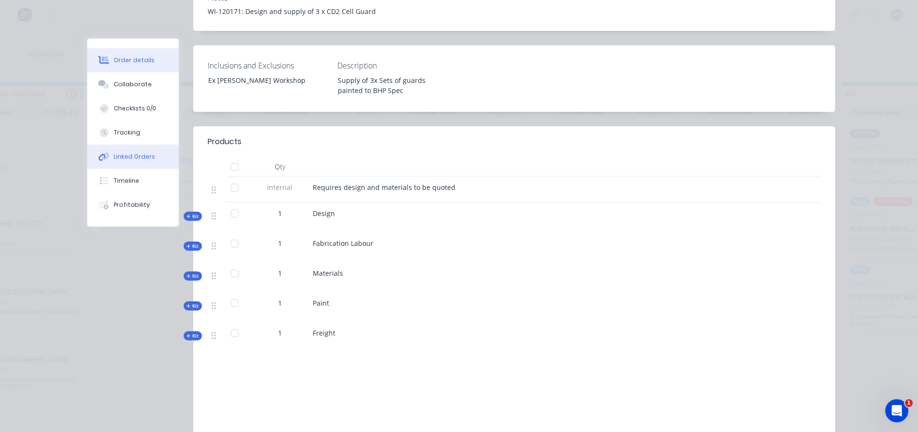
click at [138, 150] on button "Linked Orders" at bounding box center [133, 157] width 92 height 24
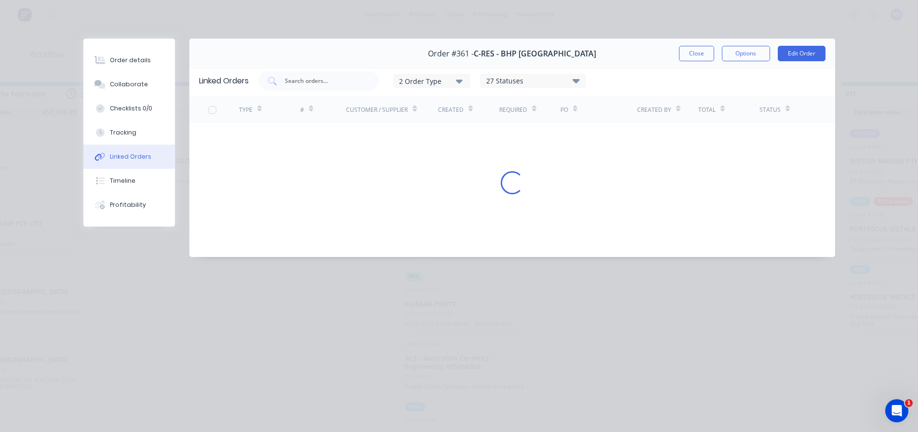
scroll to position [0, 0]
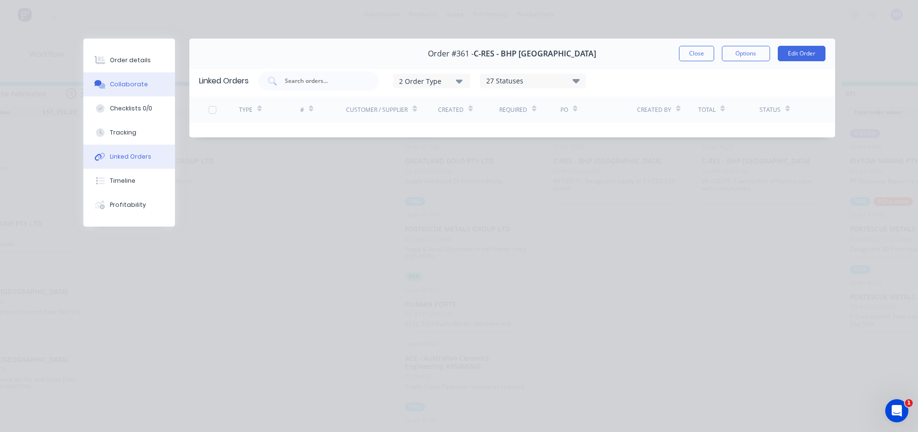
click at [151, 94] on button "Collaborate" at bounding box center [129, 84] width 92 height 24
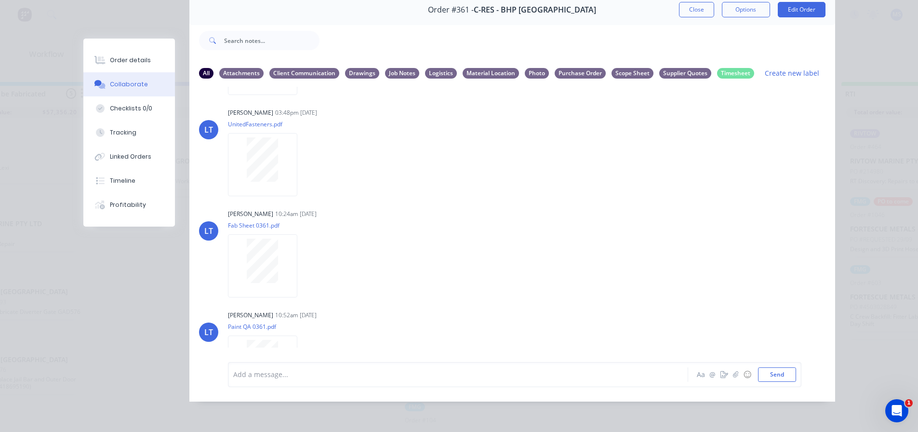
scroll to position [449, 0]
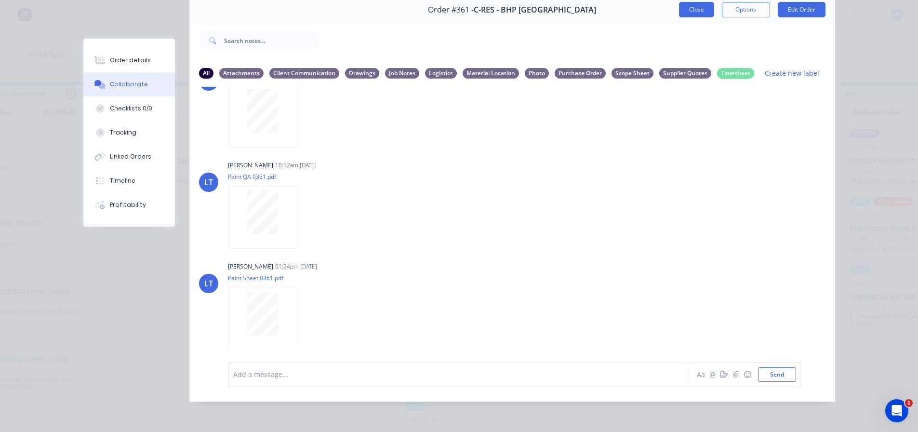
click at [692, 7] on button "Close" at bounding box center [696, 9] width 35 height 15
